Goal: Task Accomplishment & Management: Manage account settings

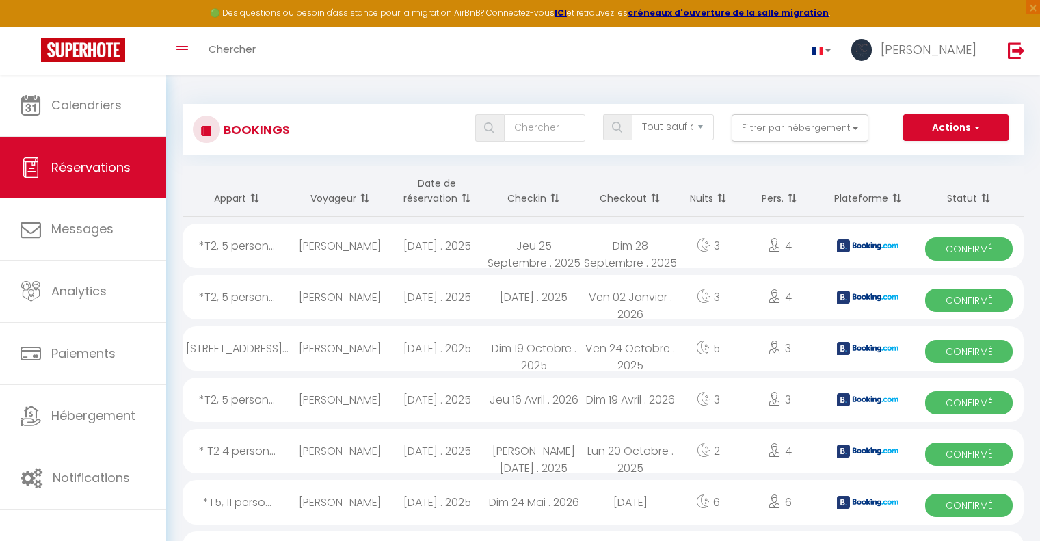
select select "not_cancelled"
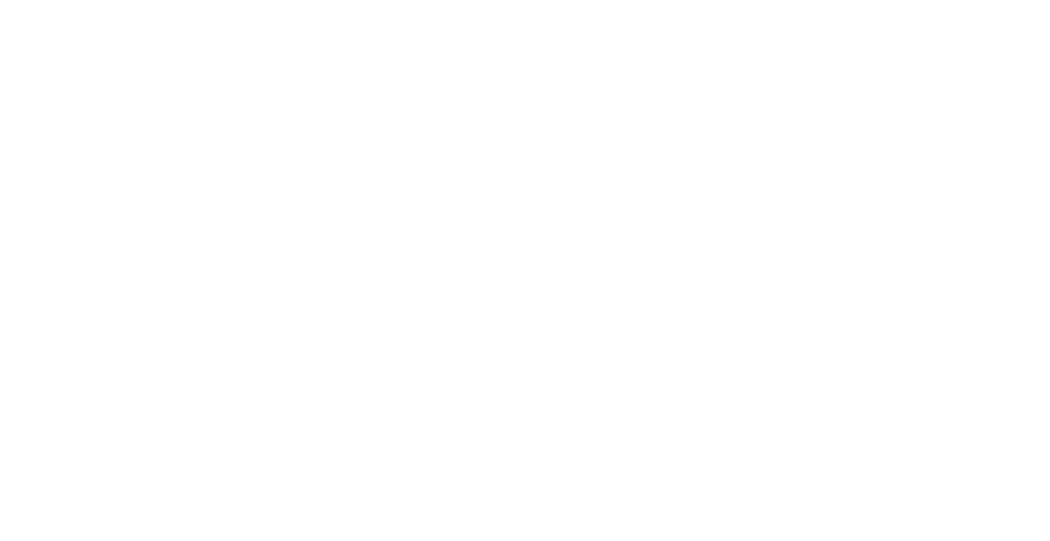
select select "not_cancelled"
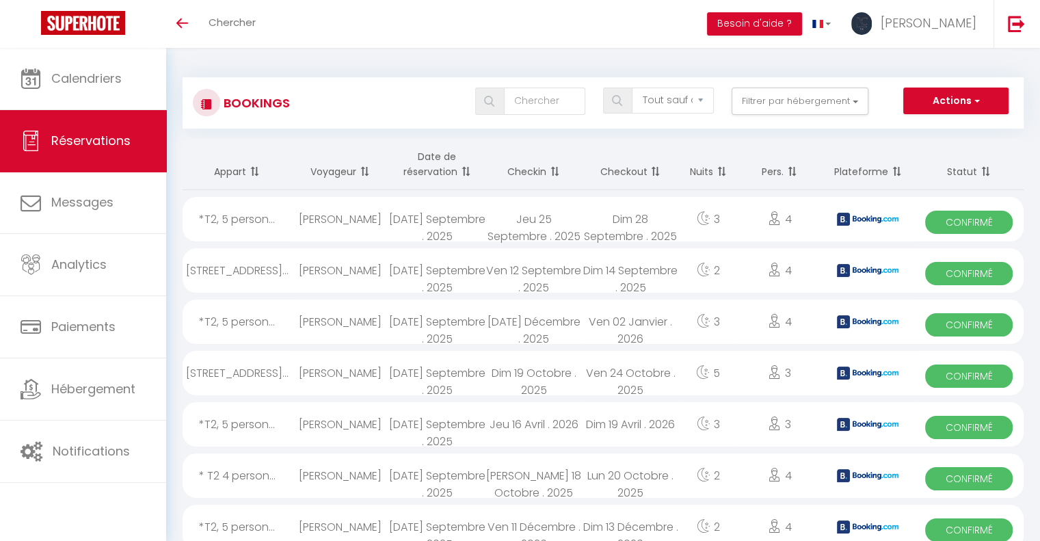
click at [525, 172] on th "Checkin" at bounding box center [533, 164] width 96 height 51
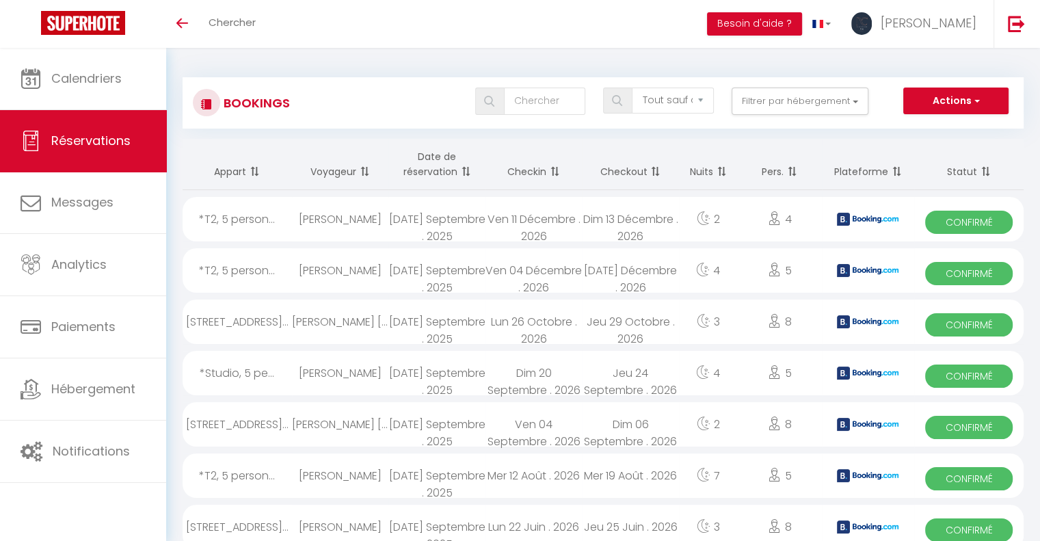
click at [424, 169] on th "Date de réservation" at bounding box center [436, 164] width 96 height 51
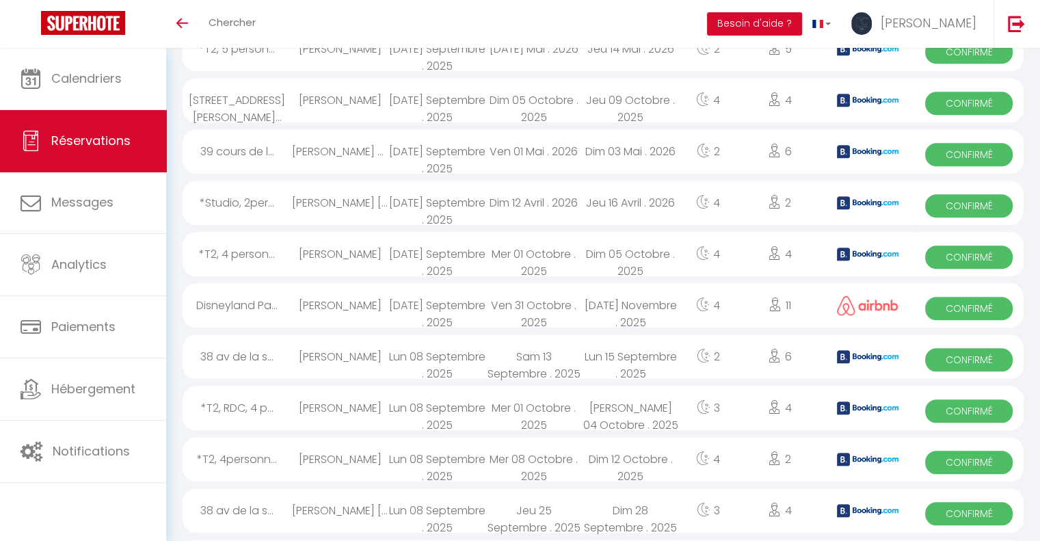
scroll to position [1299, 0]
click at [256, 292] on div "Disneyland Pa..." at bounding box center [237, 304] width 109 height 44
select select "OK"
select select "0"
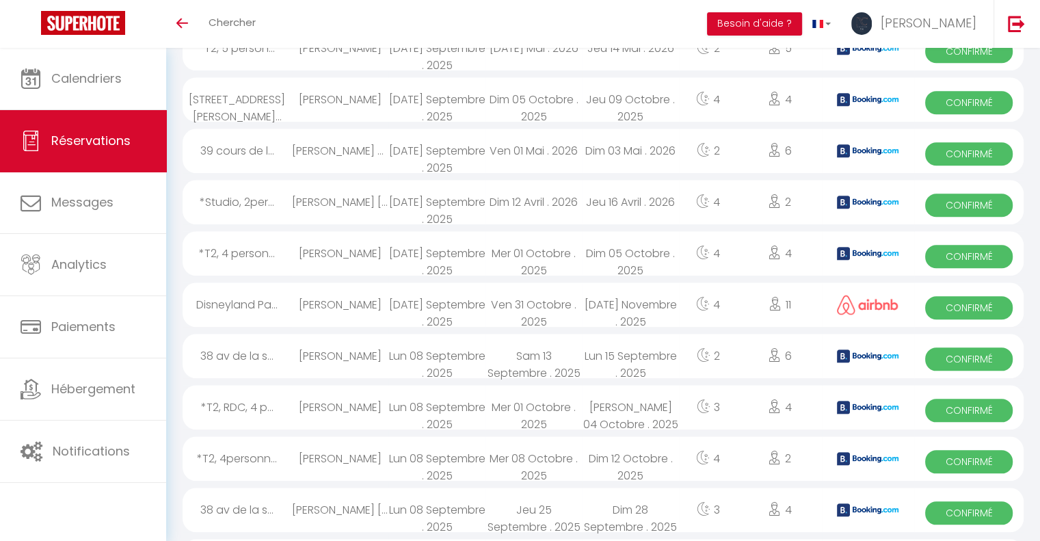
select select "0"
select select "1"
select select
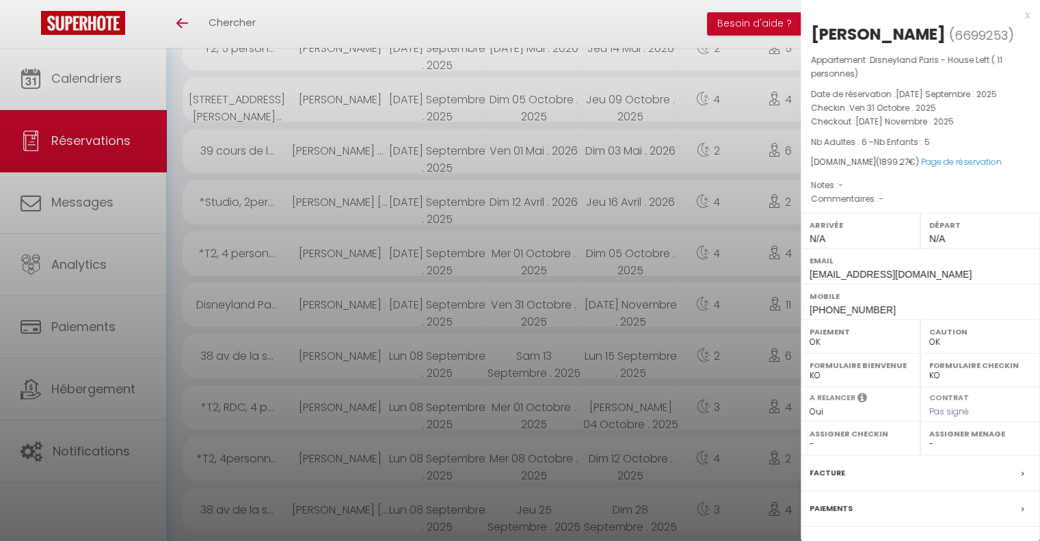
click at [256, 292] on div at bounding box center [520, 270] width 1040 height 541
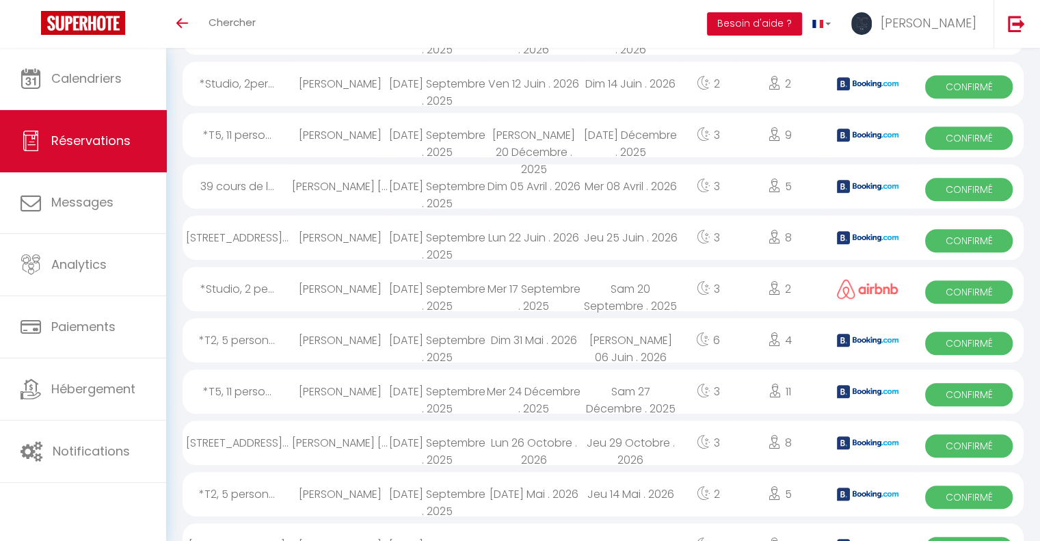
scroll to position [820, 0]
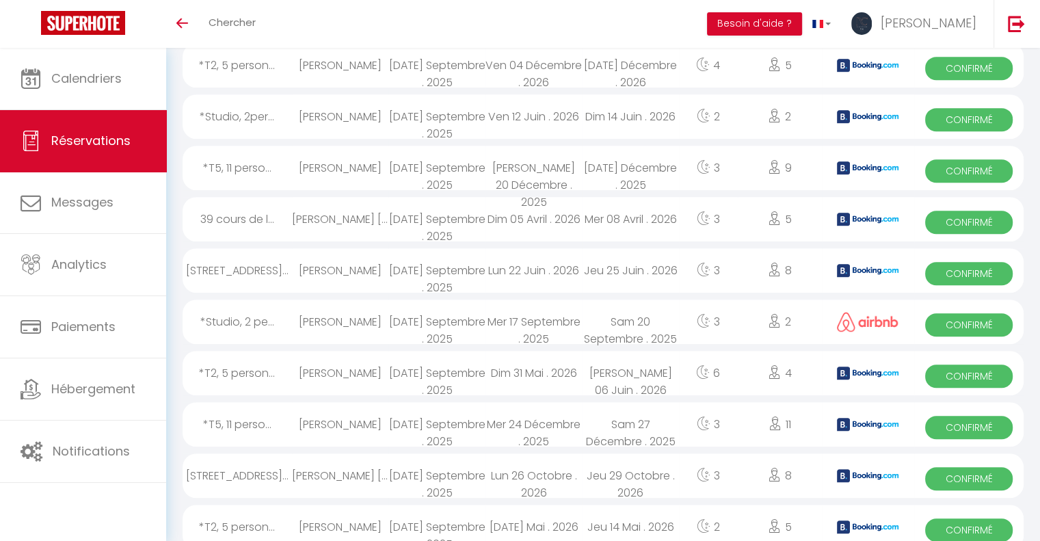
click at [319, 227] on div "[PERSON_NAME] [PERSON_NAME]" at bounding box center [340, 219] width 96 height 44
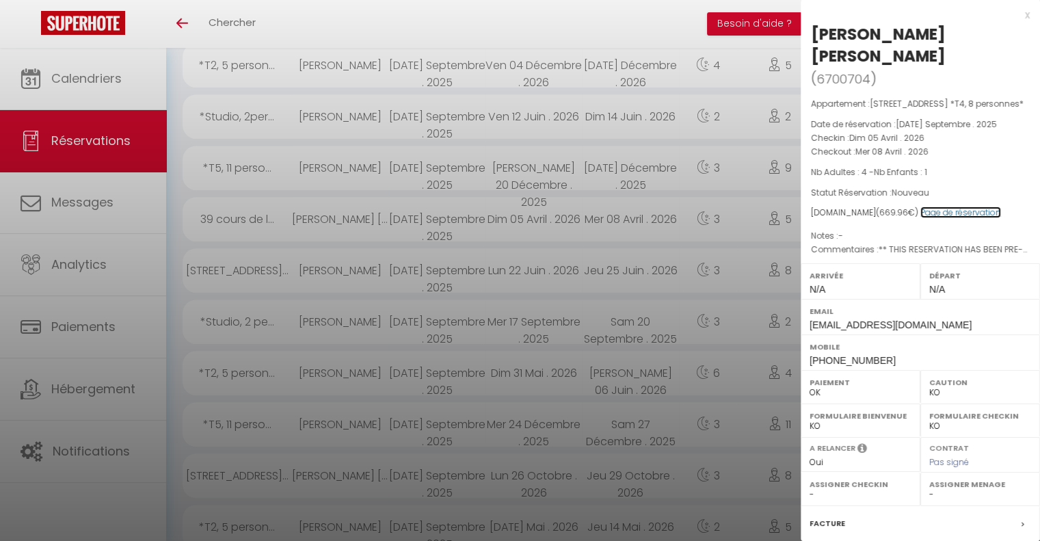
click at [938, 206] on link "Page de réservation" at bounding box center [960, 212] width 81 height 12
click at [555, 240] on div at bounding box center [520, 270] width 1040 height 541
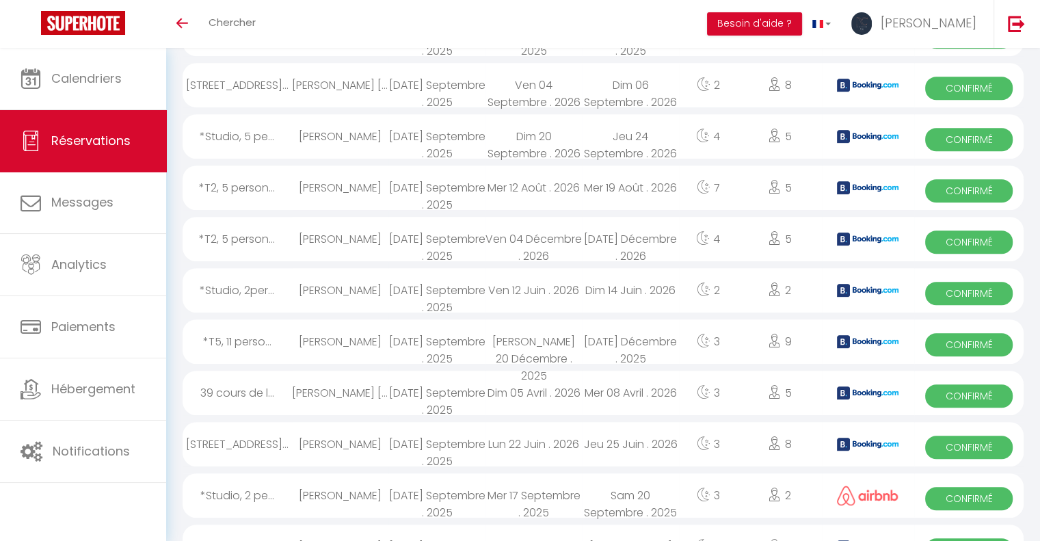
scroll to position [615, 0]
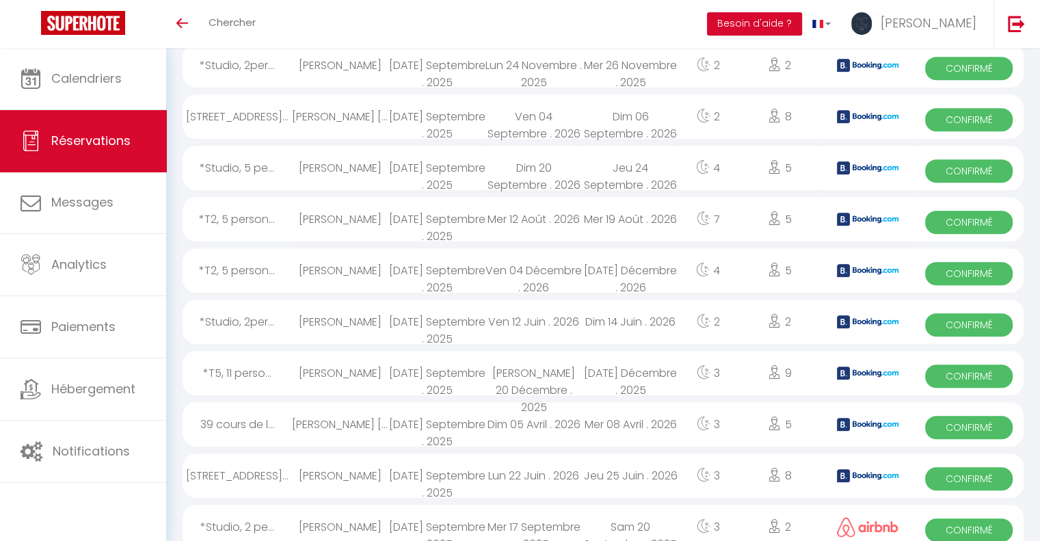
click at [960, 218] on span "Confirmé" at bounding box center [968, 222] width 87 height 23
select select "OK"
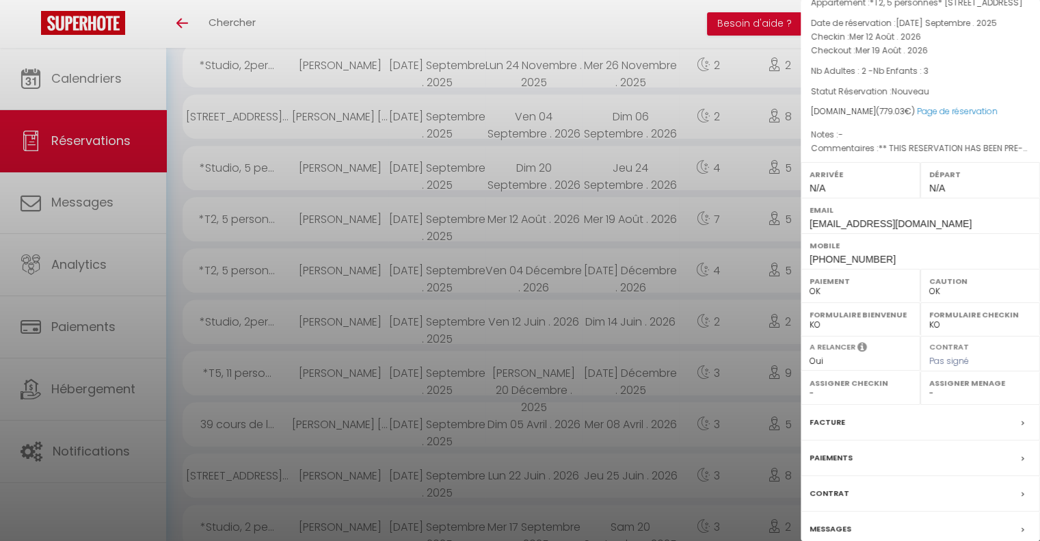
scroll to position [137, 0]
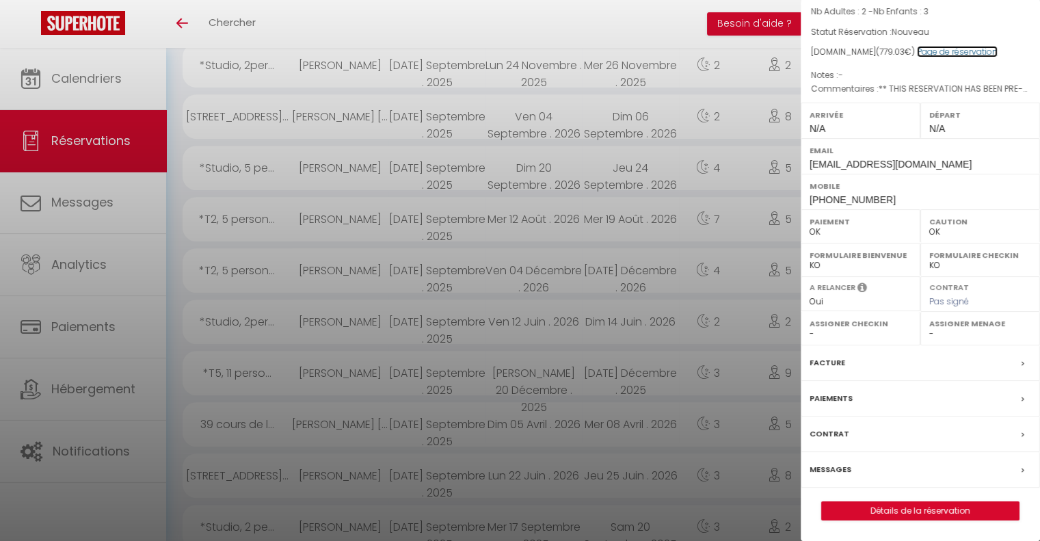
click at [964, 57] on link "Page de réservation" at bounding box center [957, 52] width 81 height 12
click at [637, 152] on div at bounding box center [520, 270] width 1040 height 541
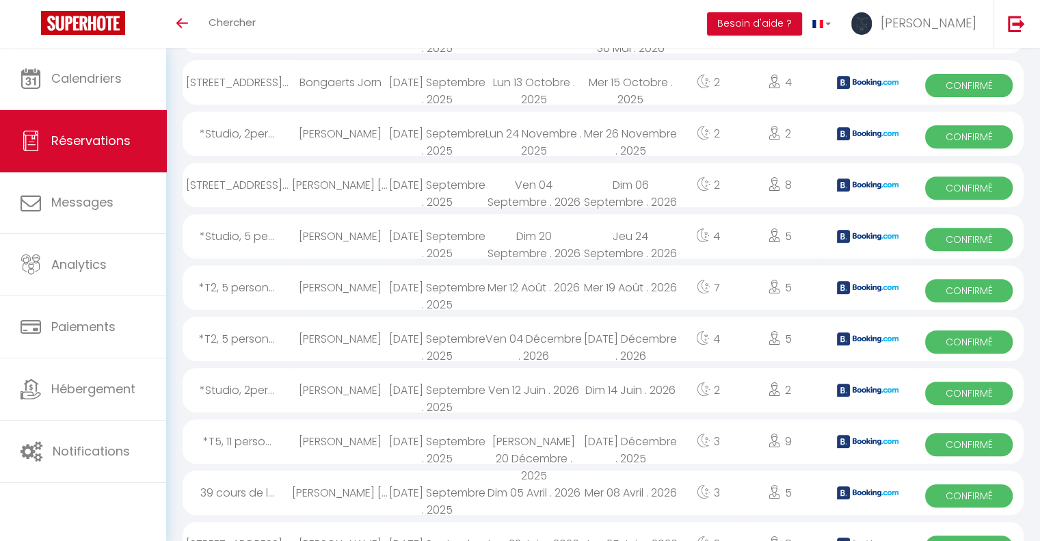
scroll to position [410, 0]
